Goal: Navigation & Orientation: Find specific page/section

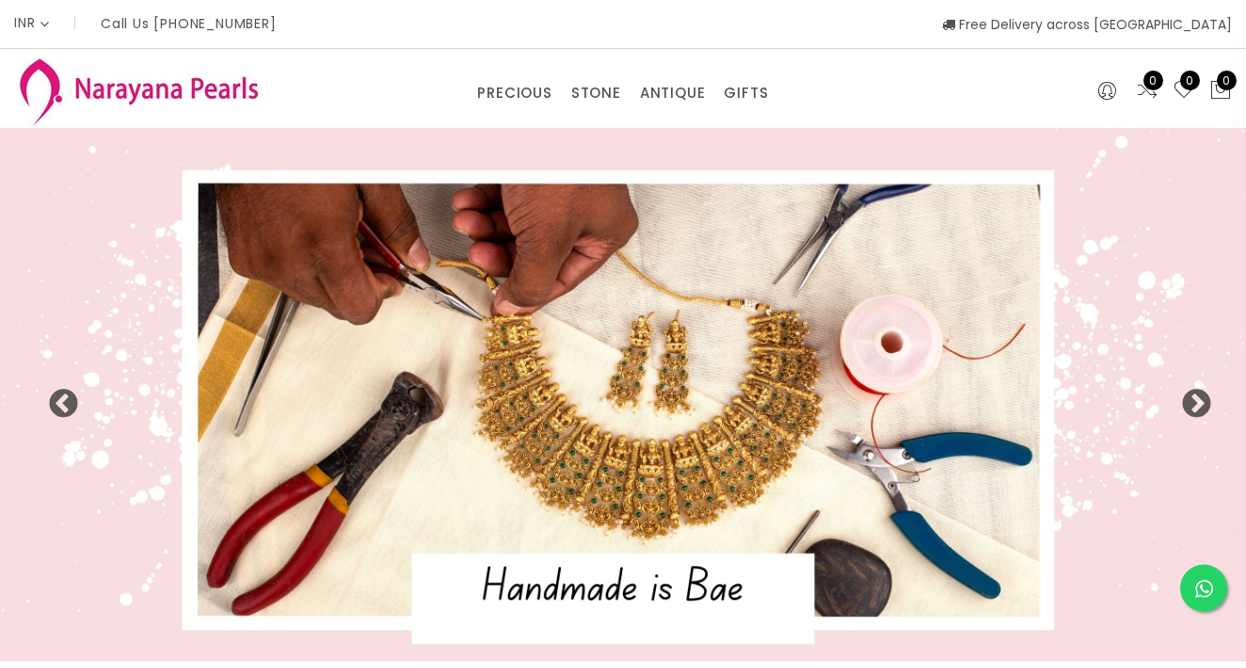
select select "INR"
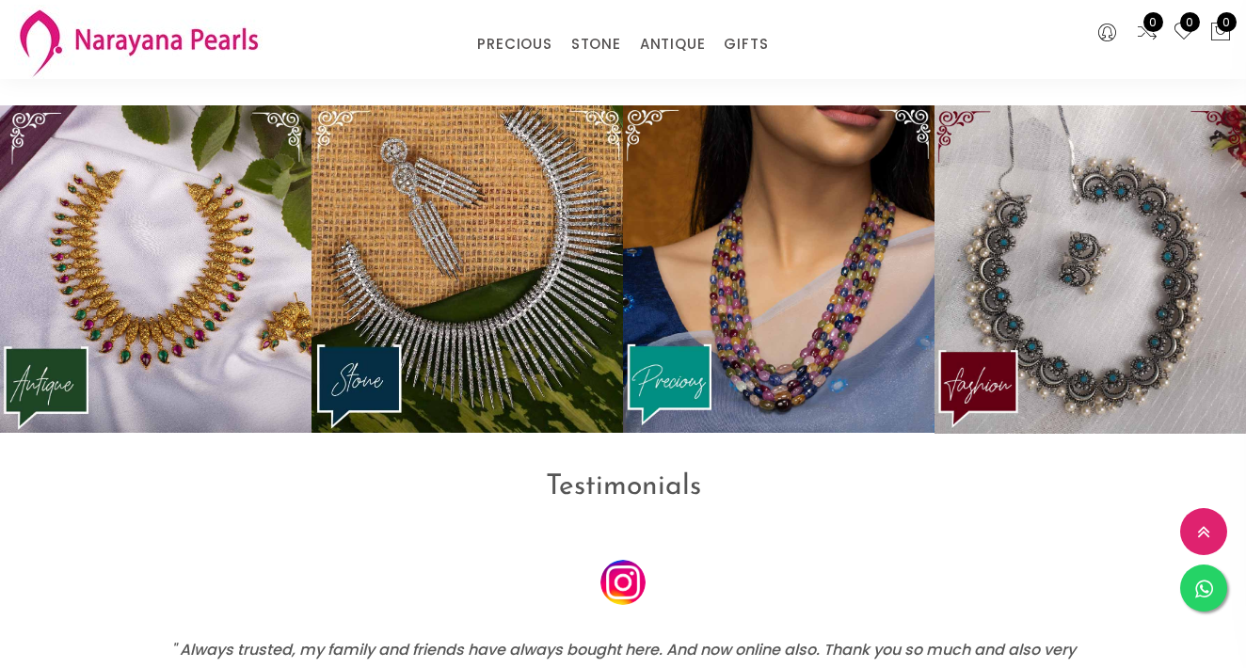
scroll to position [2273, 0]
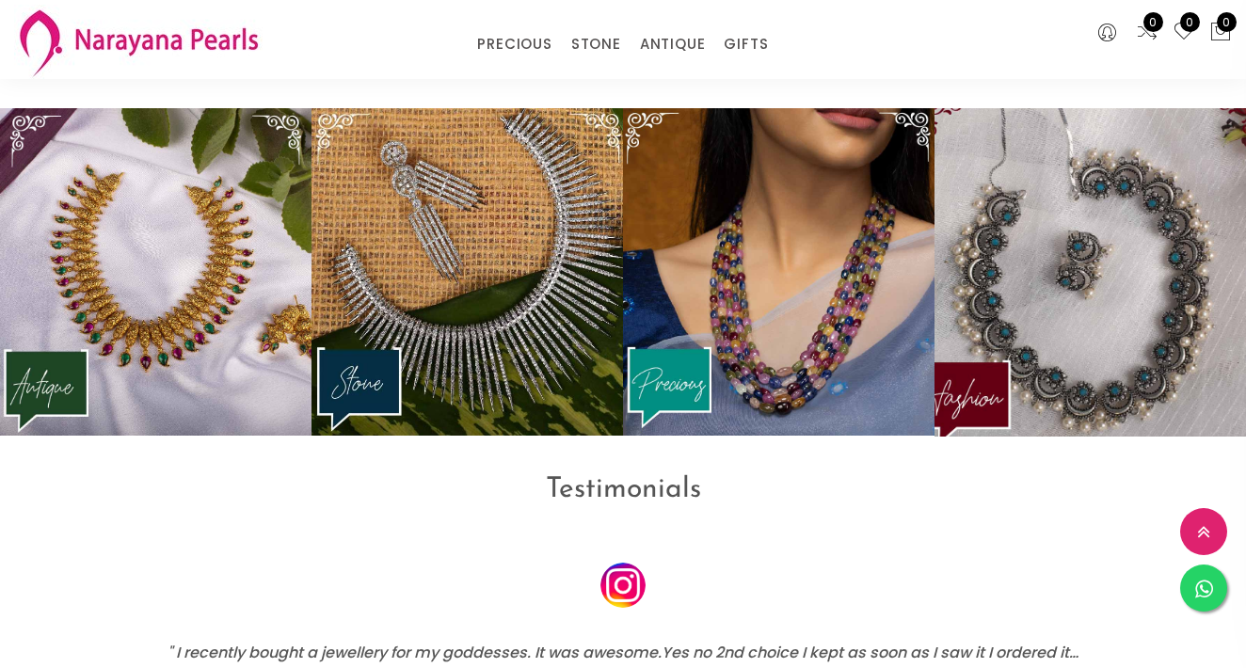
click at [1130, 278] on img at bounding box center [1090, 272] width 343 height 361
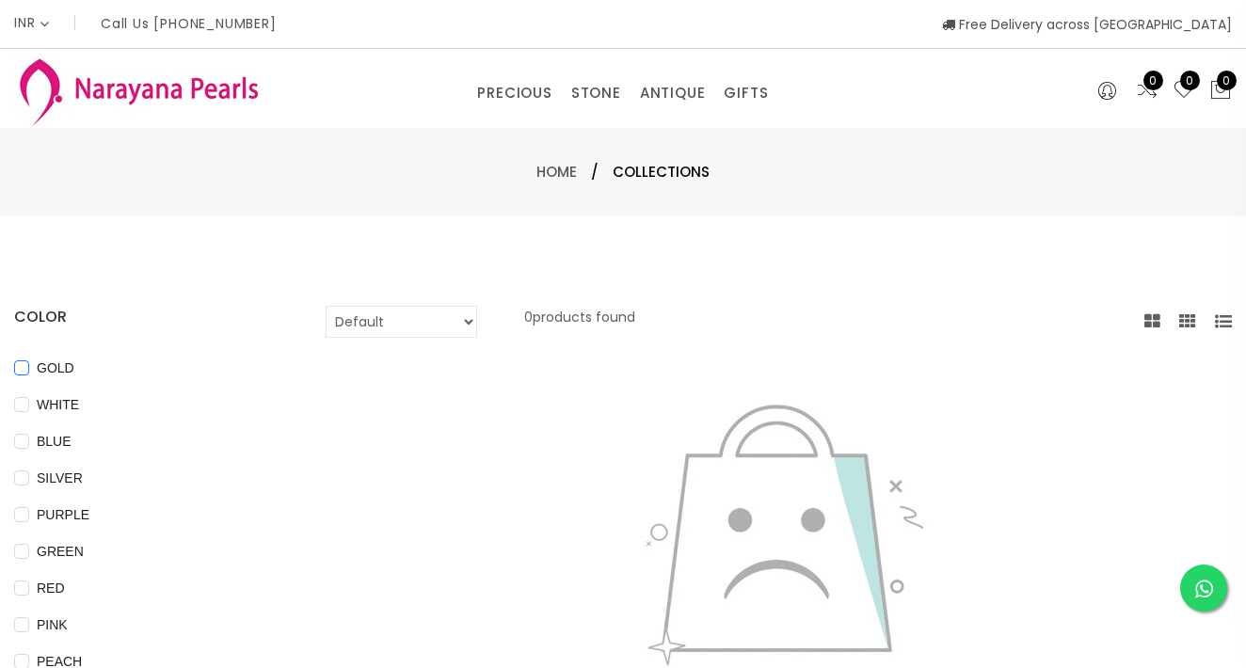
click at [46, 363] on span "GOLD" at bounding box center [55, 368] width 53 height 21
click at [29, 363] on input "GOLD" at bounding box center [21, 382] width 15 height 42
checkbox input "true"
click at [527, 98] on link "PRECIOUS" at bounding box center [514, 93] width 74 height 28
click at [656, 92] on link "ANTIQUE" at bounding box center [673, 93] width 66 height 28
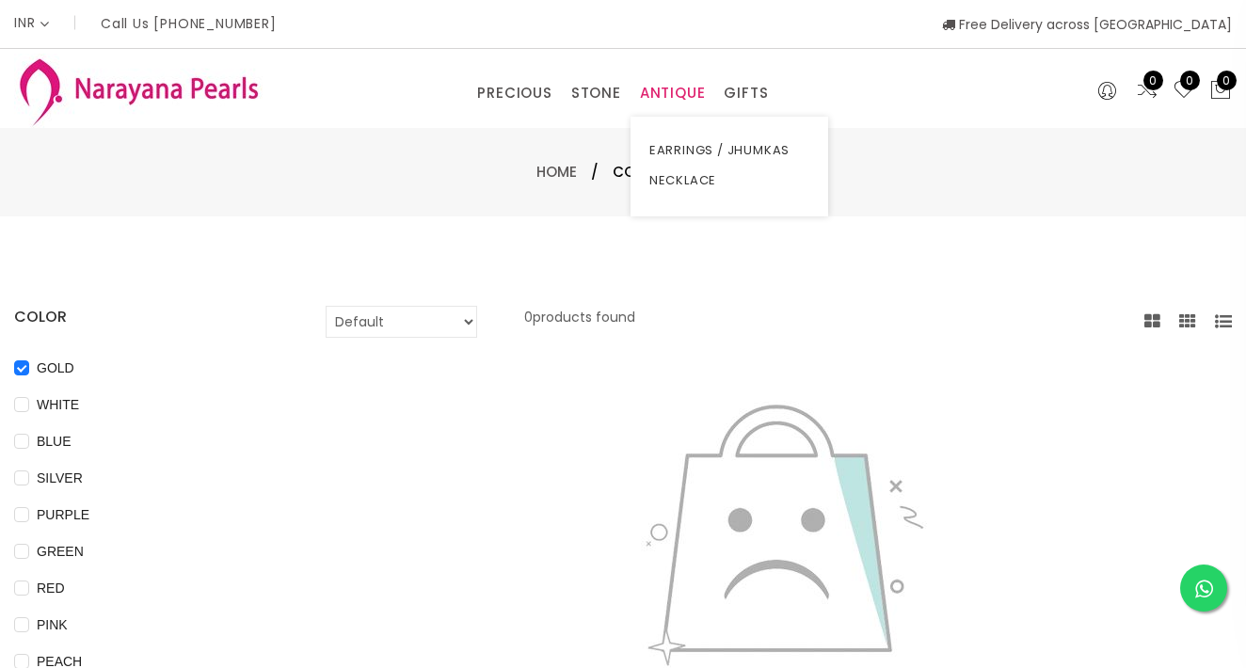
click at [659, 92] on link "ANTIQUE" at bounding box center [673, 93] width 66 height 28
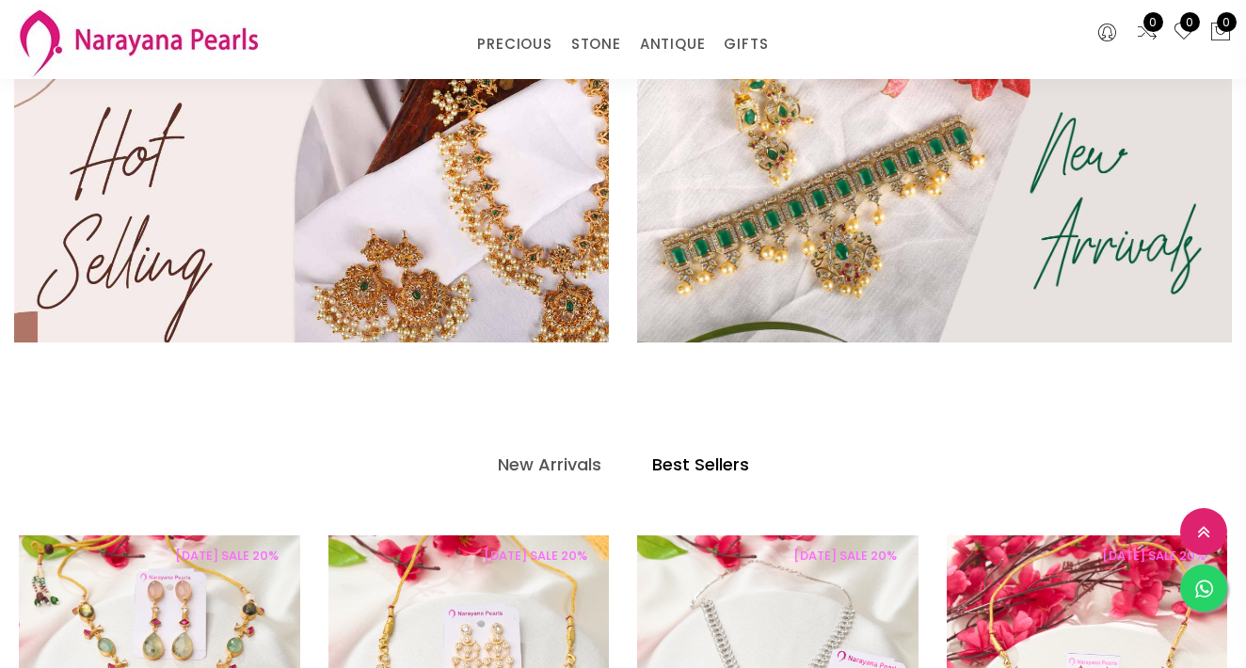
scroll to position [593, 0]
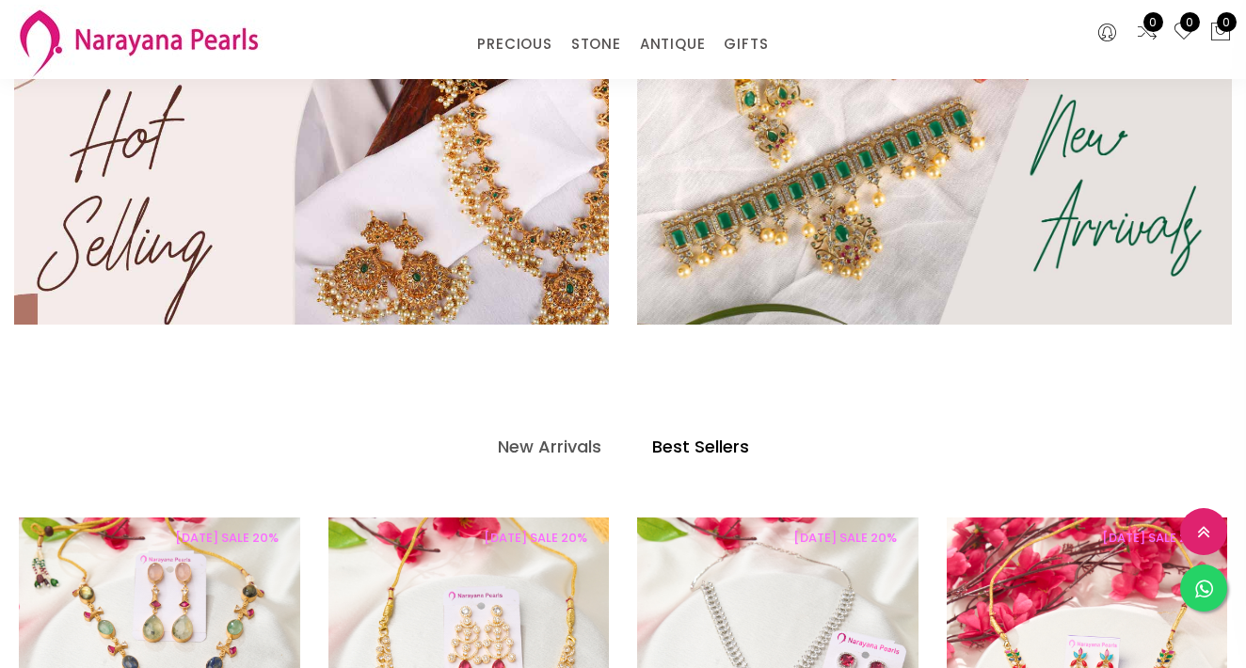
click at [439, 187] on img at bounding box center [312, 182] width 714 height 342
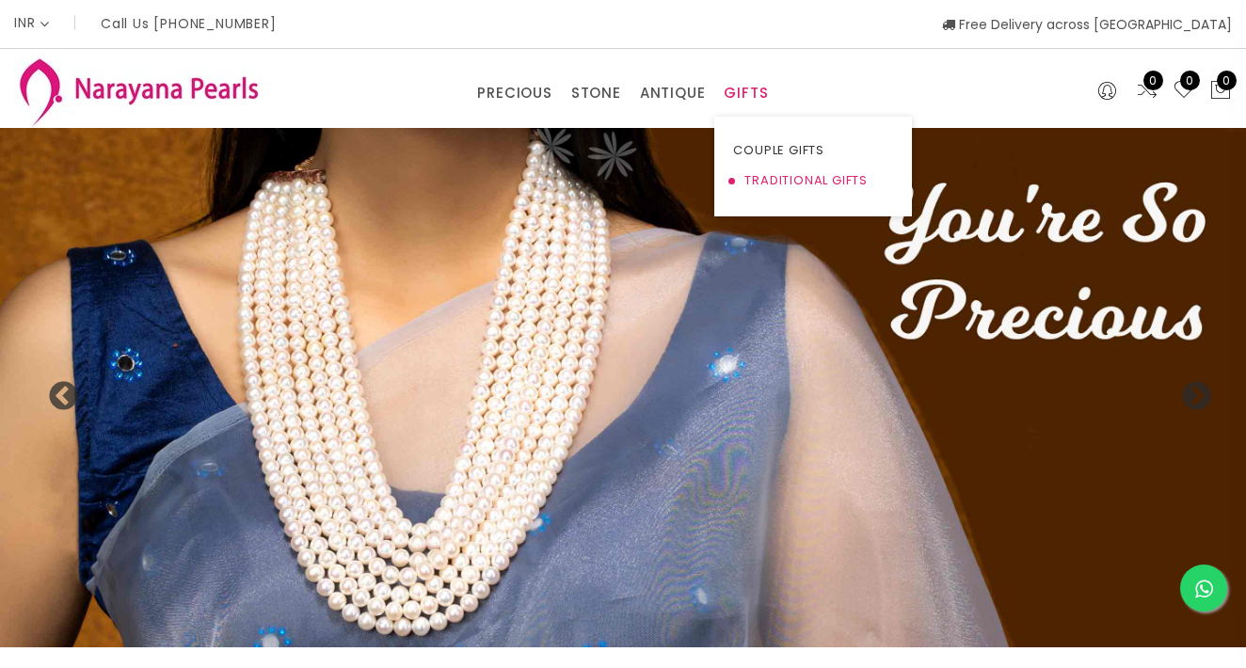
click at [753, 172] on link "TRADITIONAL GIFTS" at bounding box center [813, 181] width 160 height 30
